Goal: Communication & Community: Connect with others

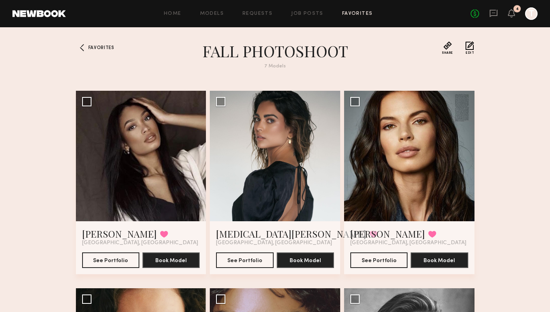
scroll to position [191, 0]
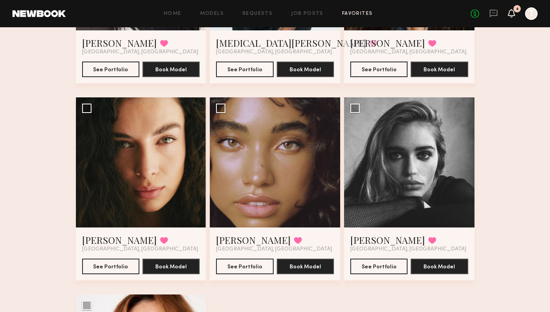
click at [513, 13] on icon at bounding box center [511, 12] width 6 height 5
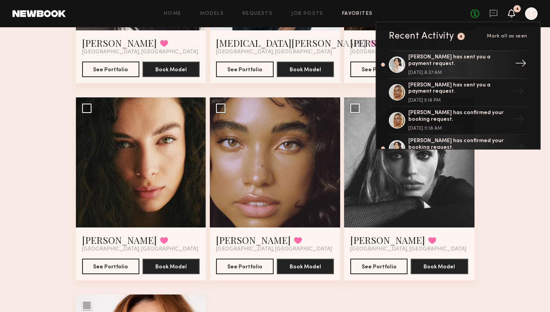
click at [472, 64] on div "[PERSON_NAME] has sent you a payment request." at bounding box center [458, 60] width 101 height 13
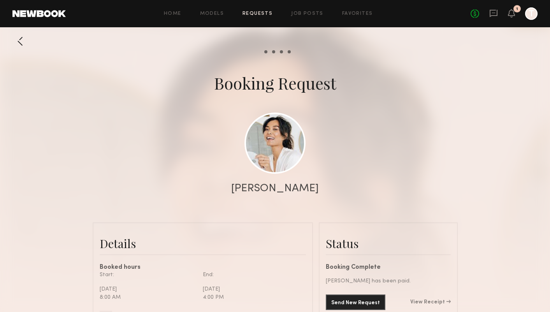
click at [169, 16] on div "Home Models Requests Job Posts Favorites Sign Out No fees up to $5,000 1 T" at bounding box center [302, 13] width 472 height 12
click at [170, 15] on link "Home" at bounding box center [173, 13] width 18 height 5
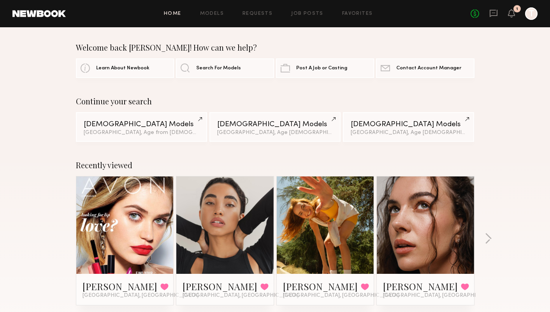
click at [237, 213] on link at bounding box center [224, 224] width 47 height 97
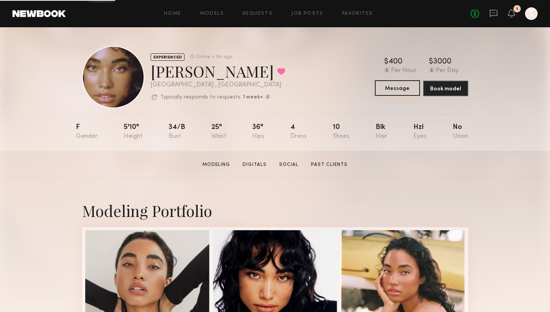
click at [384, 90] on button "Message" at bounding box center [397, 88] width 45 height 16
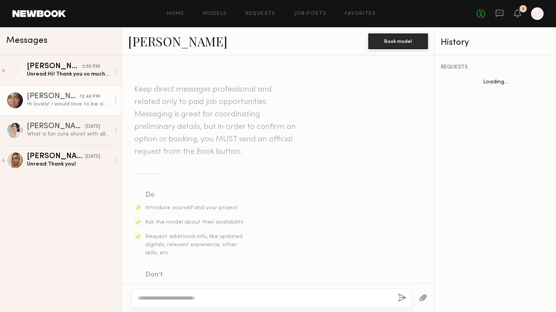
scroll to position [349, 0]
